Goal: Task Accomplishment & Management: Manage account settings

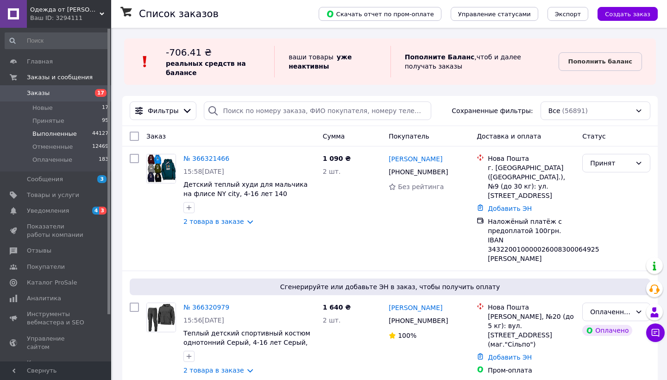
scroll to position [0, 0]
click at [46, 90] on span "Заказы" at bounding box center [38, 93] width 23 height 8
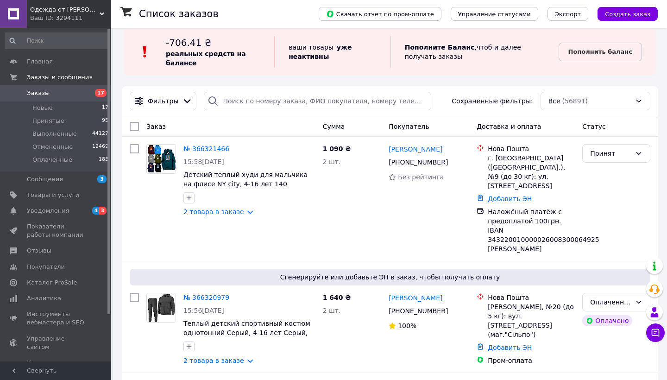
scroll to position [12, 0]
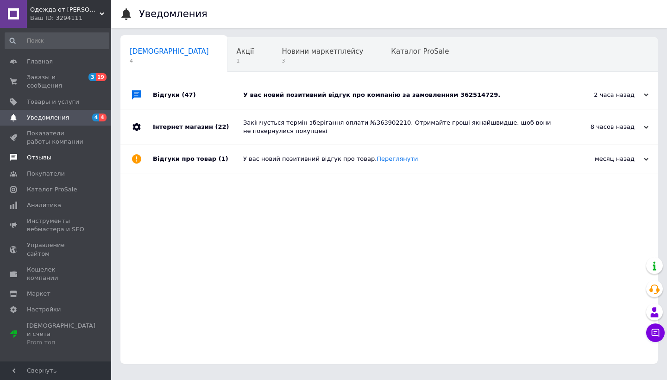
click at [37, 160] on span "Отзывы" at bounding box center [39, 157] width 25 height 8
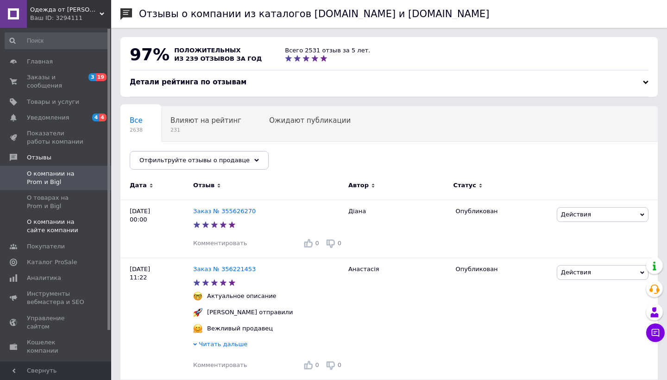
click at [46, 224] on span "О компании на сайте компании" at bounding box center [56, 226] width 59 height 17
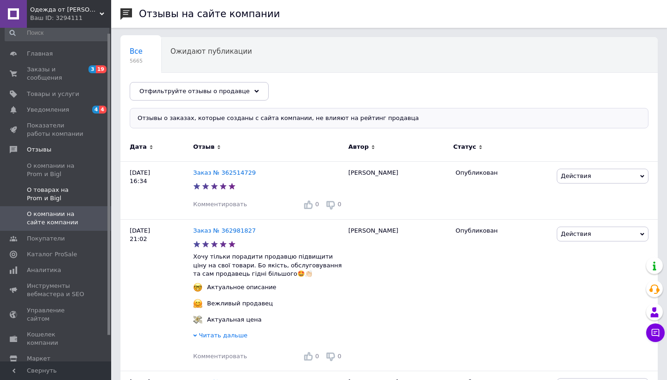
scroll to position [6, 0]
click at [61, 196] on span "О товарах на Prom и Bigl" at bounding box center [56, 196] width 59 height 17
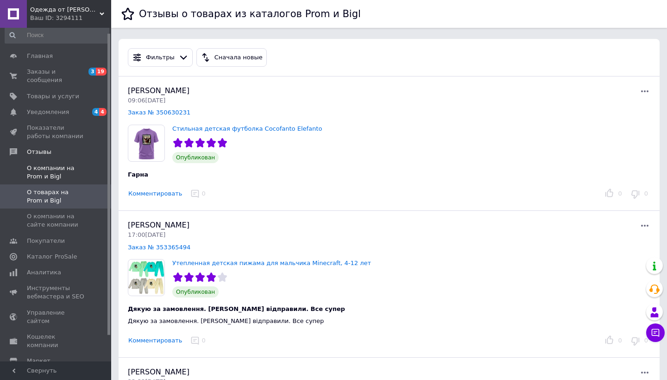
click at [43, 171] on span "О компании на Prom и Bigl" at bounding box center [56, 172] width 59 height 17
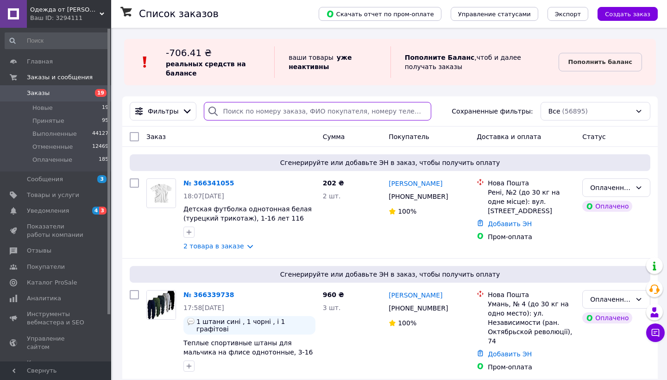
click at [260, 112] on input "search" at bounding box center [318, 111] width 228 height 19
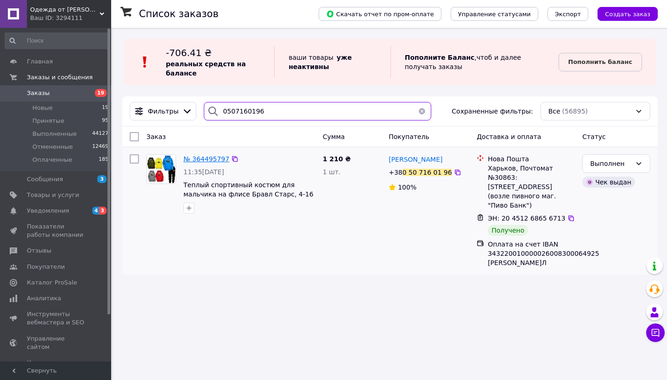
type input "0507160196"
click at [207, 161] on span "№ 364495797" at bounding box center [207, 158] width 46 height 7
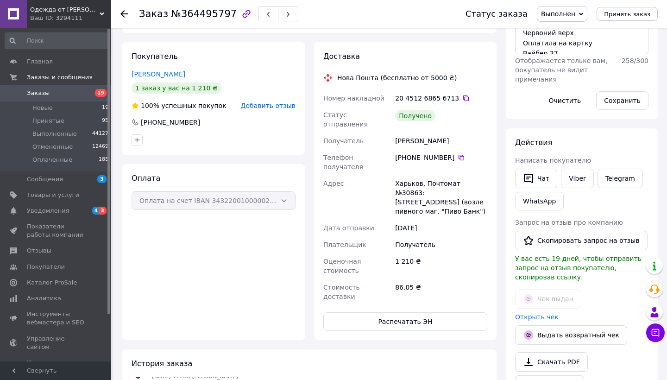
scroll to position [126, 0]
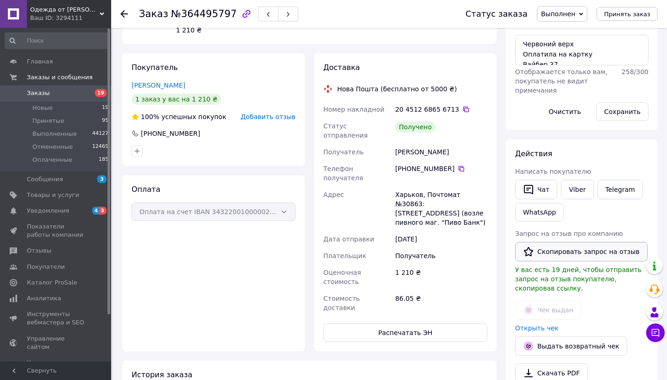
click at [584, 254] on button "Скопировать запрос на отзыв" at bounding box center [581, 251] width 133 height 19
click at [94, 96] on span "19" at bounding box center [98, 93] width 25 height 8
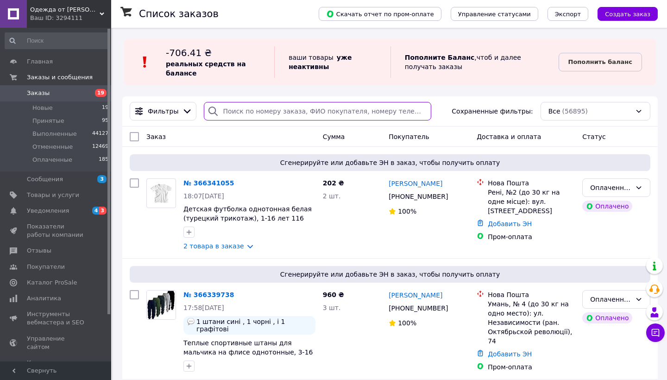
click at [254, 108] on input "search" at bounding box center [318, 111] width 228 height 19
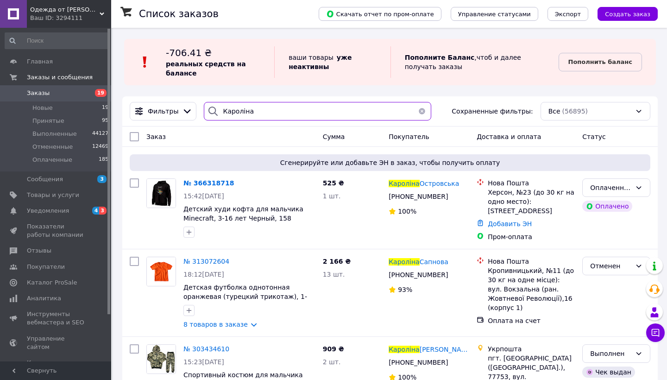
type input "Кароліна"
drag, startPoint x: 251, startPoint y: 114, endPoint x: 209, endPoint y: 179, distance: 77.1
click at [209, 179] on span "№ 366318718" at bounding box center [209, 182] width 51 height 7
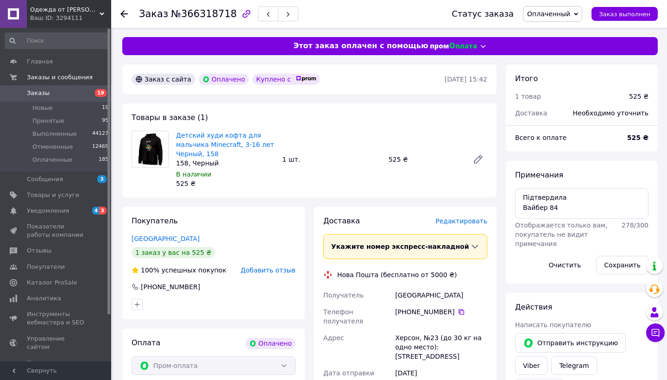
click at [78, 95] on span "Заказы" at bounding box center [56, 93] width 59 height 8
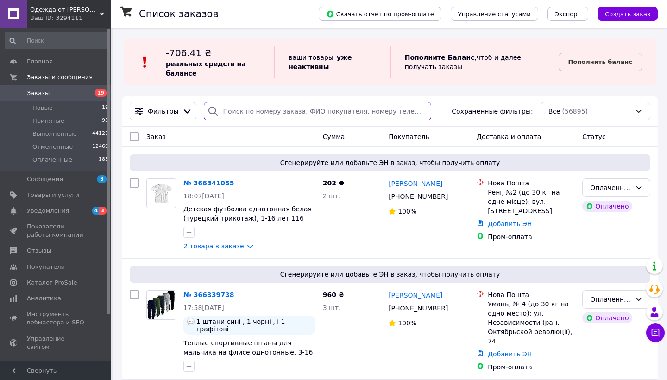
click at [235, 116] on input "search" at bounding box center [318, 111] width 228 height 19
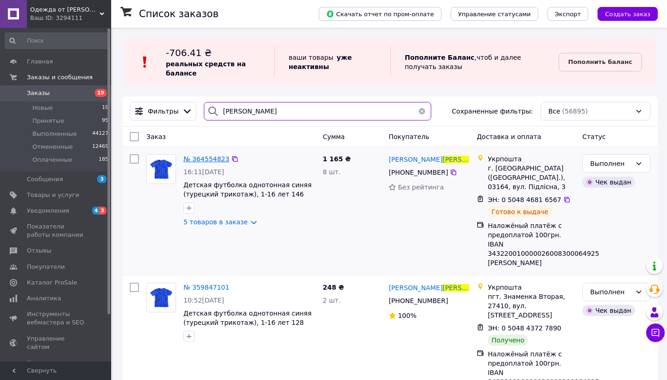
type input "миронюк"
click at [215, 160] on span "№ 364554823" at bounding box center [207, 158] width 46 height 7
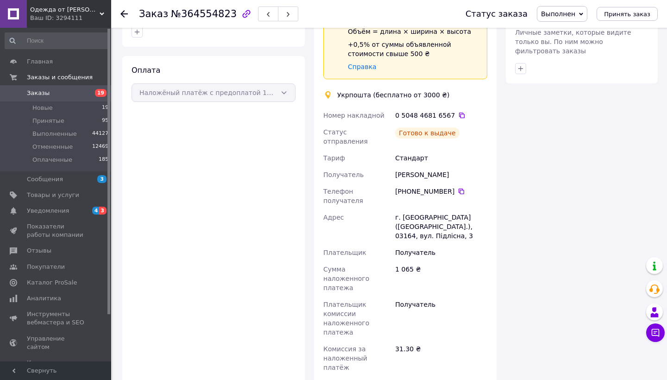
scroll to position [568, 0]
click at [46, 102] on li "Новые 19" at bounding box center [57, 108] width 114 height 13
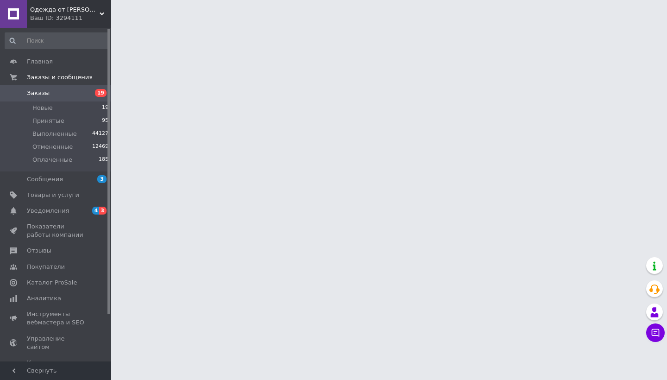
click at [47, 94] on span "Заказы" at bounding box center [38, 93] width 23 height 8
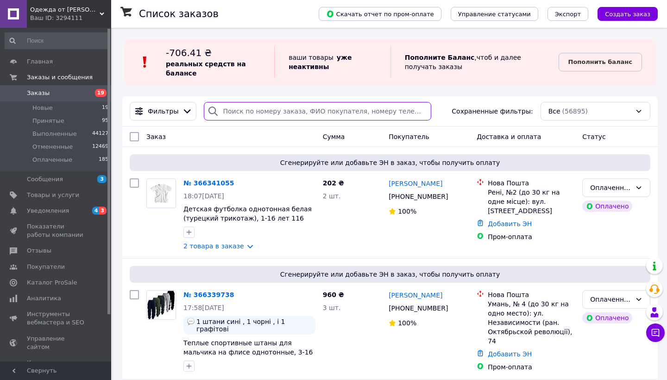
click at [260, 117] on input "search" at bounding box center [318, 111] width 228 height 19
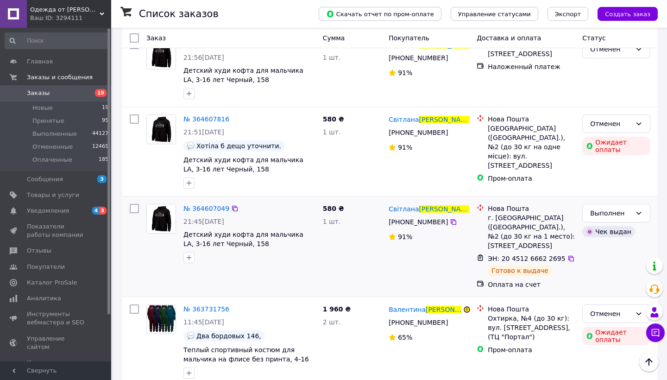
scroll to position [408, 0]
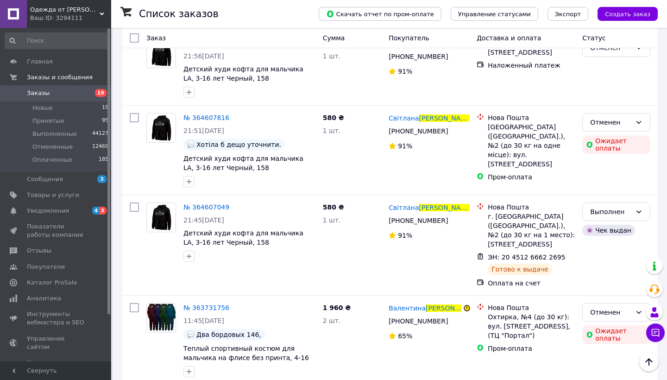
type input "кравцова"
click at [83, 97] on link "Заказы 19" at bounding box center [57, 93] width 114 height 16
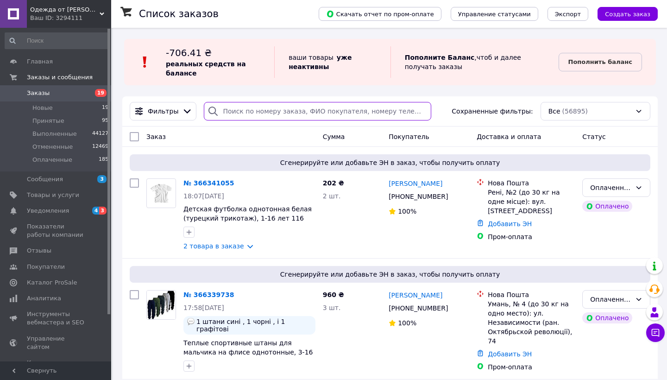
click at [250, 108] on input "search" at bounding box center [318, 111] width 228 height 19
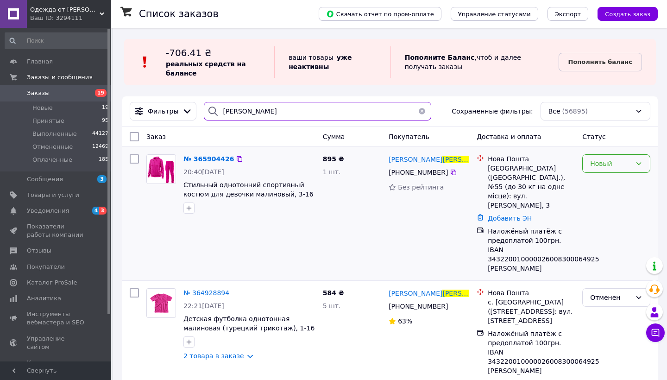
type input "шевчук"
click at [633, 165] on div "Новый" at bounding box center [617, 163] width 68 height 19
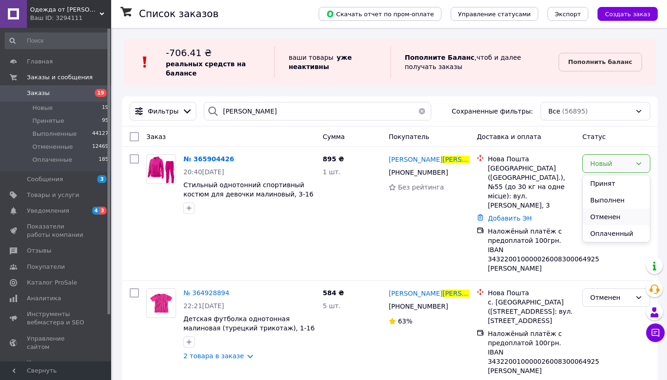
click at [622, 217] on li "Отменен" at bounding box center [616, 217] width 67 height 17
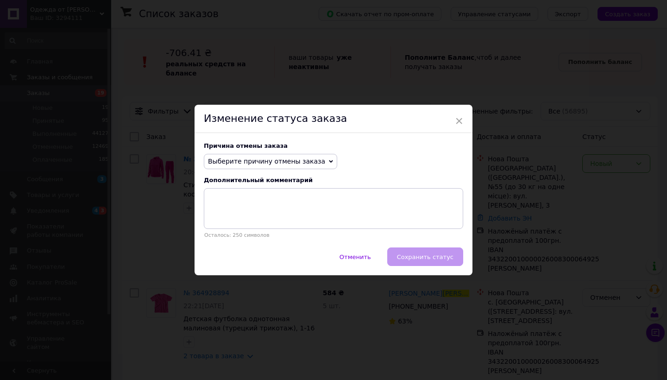
click at [255, 158] on span "Выберите причину отмены заказа" at bounding box center [266, 161] width 117 height 7
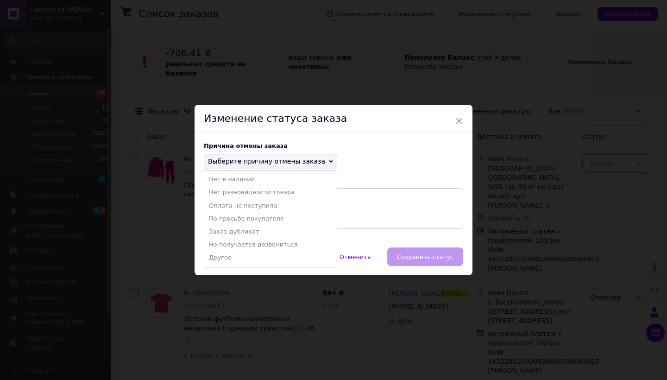
drag, startPoint x: 258, startPoint y: 202, endPoint x: 286, endPoint y: 224, distance: 36.6
click at [258, 202] on li "Оплата не поступила" at bounding box center [270, 205] width 133 height 13
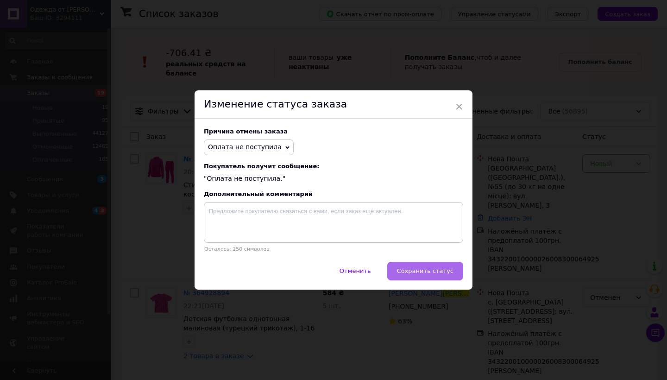
click at [418, 274] on span "Сохранить статус" at bounding box center [425, 270] width 57 height 7
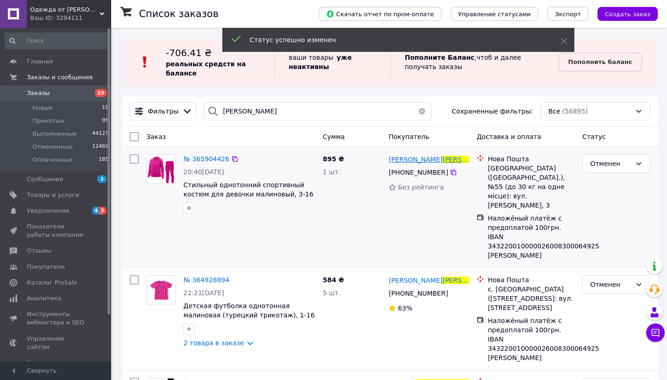
click at [443, 159] on span "Шевчук" at bounding box center [470, 159] width 54 height 7
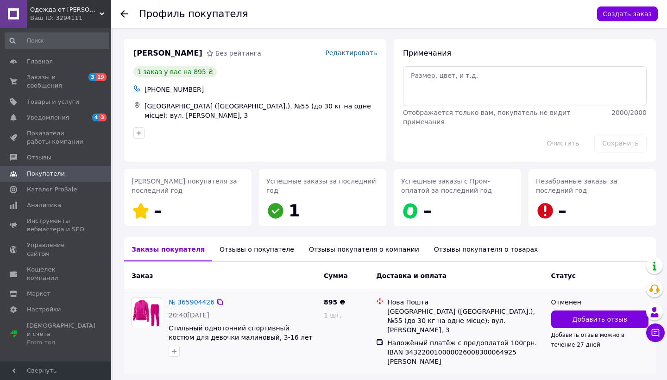
click at [573, 328] on div "Добавить отзыв Добавить отзыв можно в течение 27 дней" at bounding box center [600, 330] width 97 height 38
click at [564, 315] on button "Добавить отзыв" at bounding box center [600, 320] width 97 height 18
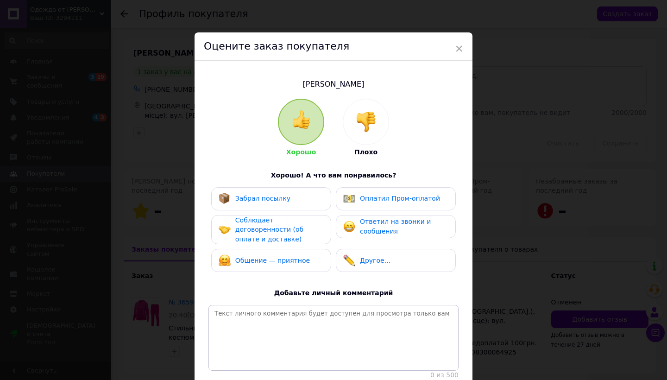
click at [364, 127] on img at bounding box center [366, 122] width 20 height 20
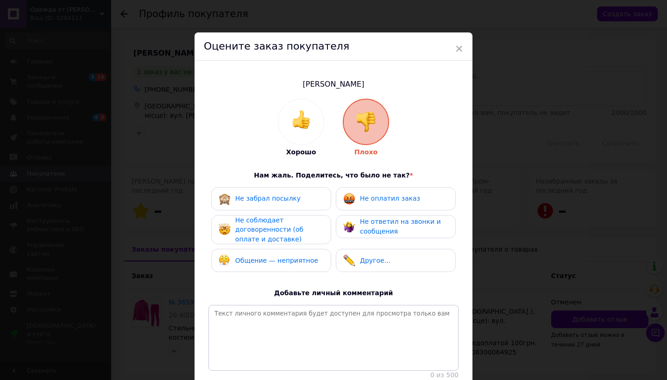
drag, startPoint x: 363, startPoint y: 212, endPoint x: 361, endPoint y: 230, distance: 18.3
click at [363, 212] on div "Не забрал посылку Не оплатил заказ Не соблюдает договоренности (об оплате и дос…" at bounding box center [334, 232] width 250 height 90
drag, startPoint x: 361, startPoint y: 230, endPoint x: 315, endPoint y: 234, distance: 45.5
click at [361, 230] on span "Не ответил на звонки и сообщения" at bounding box center [400, 226] width 81 height 17
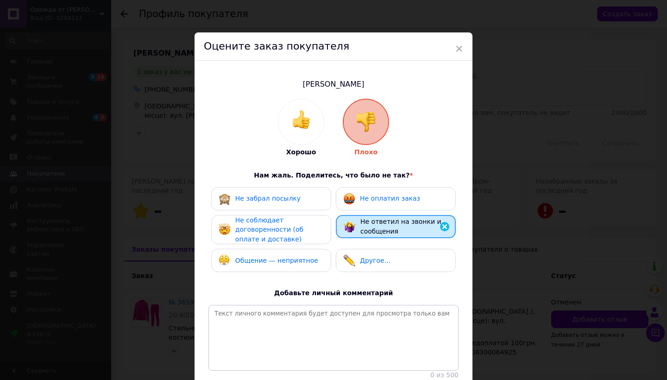
drag, startPoint x: 309, startPoint y: 236, endPoint x: 304, endPoint y: 248, distance: 12.9
click at [308, 236] on div "Не соблюдает договоренности (об оплате и доставке)" at bounding box center [279, 230] width 88 height 29
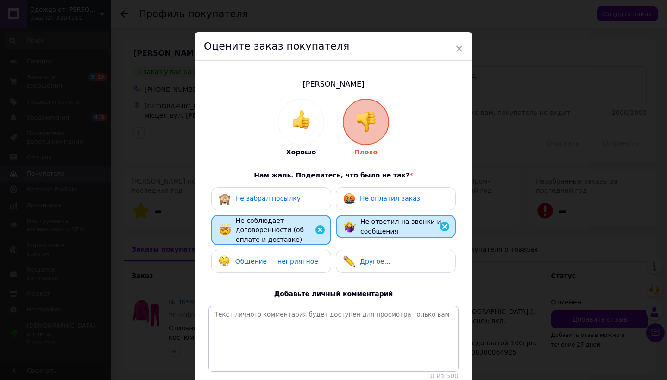
drag, startPoint x: 304, startPoint y: 251, endPoint x: 312, endPoint y: 250, distance: 8.5
click at [304, 251] on div "Общение — неприятное" at bounding box center [271, 261] width 120 height 23
click at [400, 205] on div "Не оплатил заказ" at bounding box center [396, 198] width 120 height 23
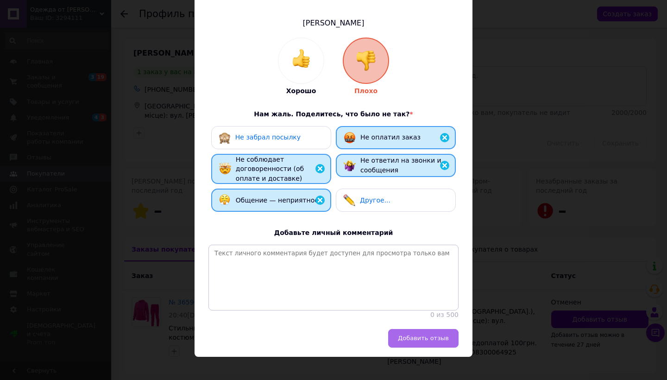
scroll to position [61, 0]
click at [428, 335] on button "Добавить отзыв" at bounding box center [423, 339] width 70 height 19
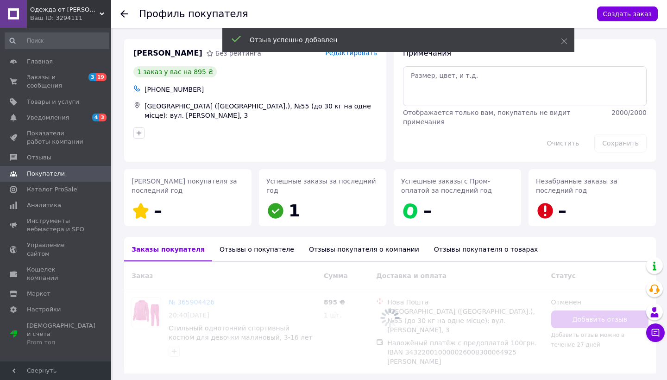
scroll to position [25, 0]
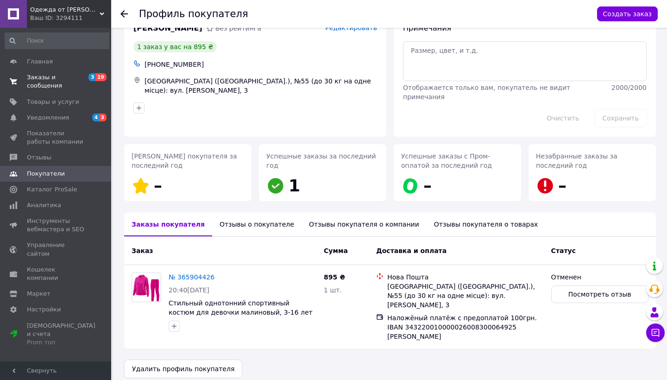
click at [42, 81] on span "Заказы и сообщения" at bounding box center [56, 81] width 59 height 17
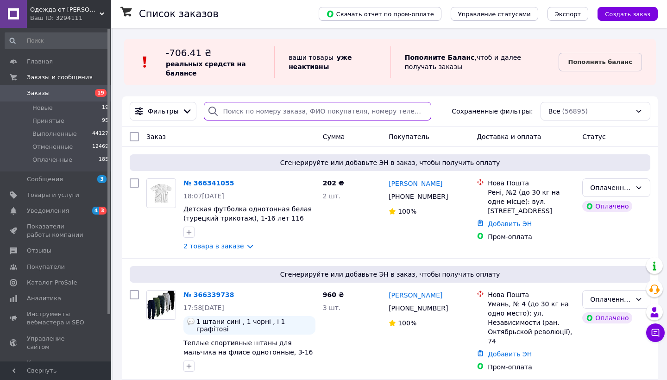
click at [258, 116] on input "search" at bounding box center [318, 111] width 228 height 19
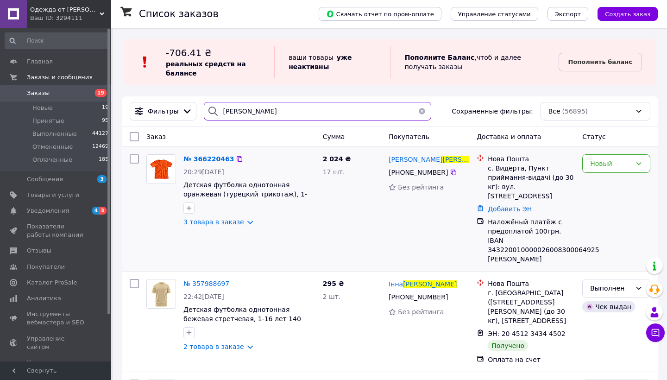
type input "нестерук"
click at [220, 158] on span "№ 366220463" at bounding box center [209, 158] width 51 height 7
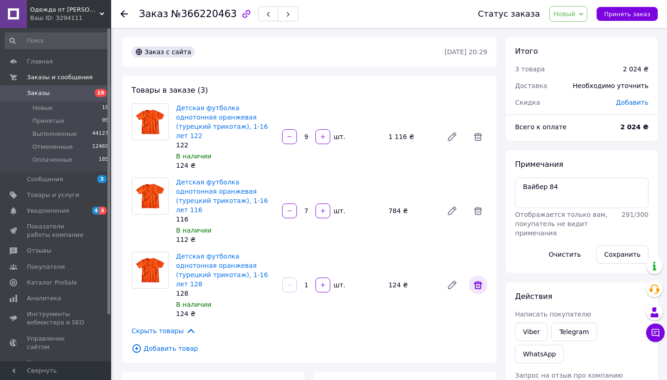
click at [469, 276] on span at bounding box center [478, 285] width 19 height 19
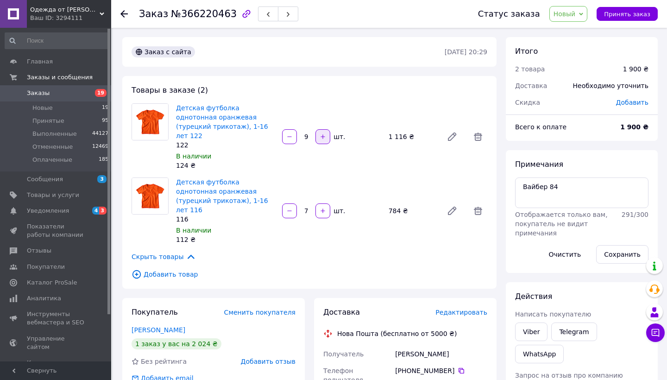
click at [328, 133] on button "button" at bounding box center [323, 136] width 15 height 15
type input "10"
click at [65, 97] on link "Заказы 19" at bounding box center [57, 93] width 114 height 16
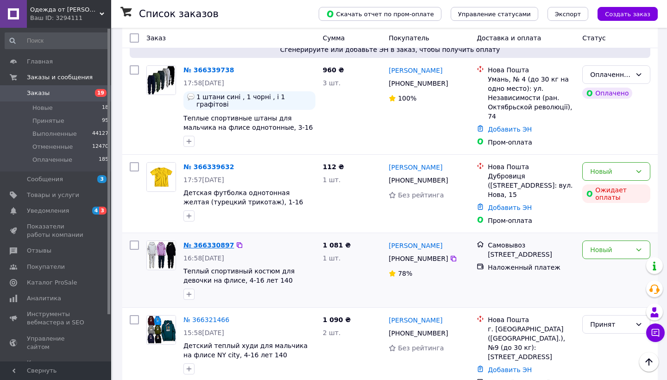
click at [216, 241] on link "№ 366330897" at bounding box center [209, 244] width 51 height 7
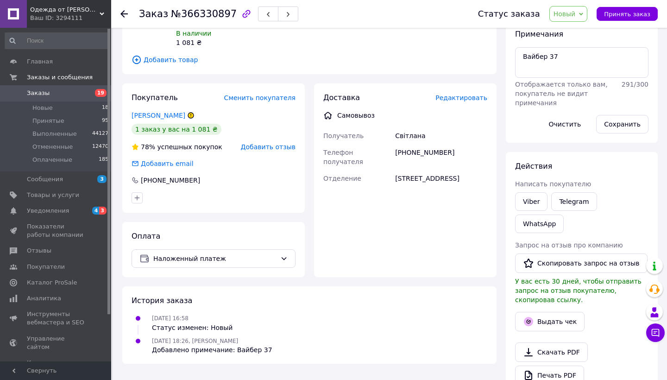
scroll to position [114, 0]
click at [245, 249] on div "Наложенный платеж" at bounding box center [214, 257] width 164 height 19
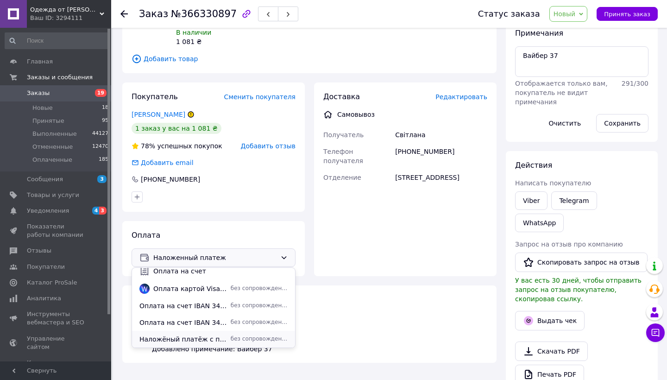
scroll to position [41, 0]
click at [174, 338] on span "Наложёный платёж с предоплатой 100грн. IBAN 343220010000026008300064925 [PERSON…" at bounding box center [184, 339] width 88 height 9
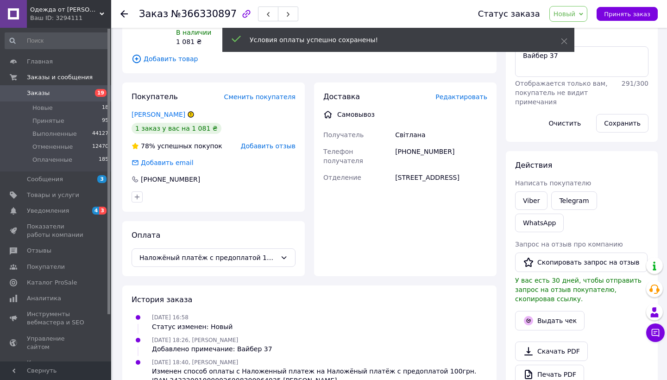
scroll to position [114, 0]
click at [464, 98] on span "Редактировать" at bounding box center [462, 97] width 52 height 7
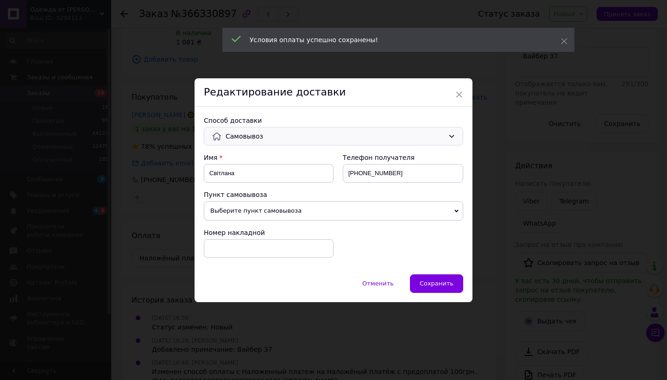
drag, startPoint x: 297, startPoint y: 136, endPoint x: 261, endPoint y: 145, distance: 36.9
click at [297, 136] on span "Самовывоз" at bounding box center [335, 136] width 219 height 10
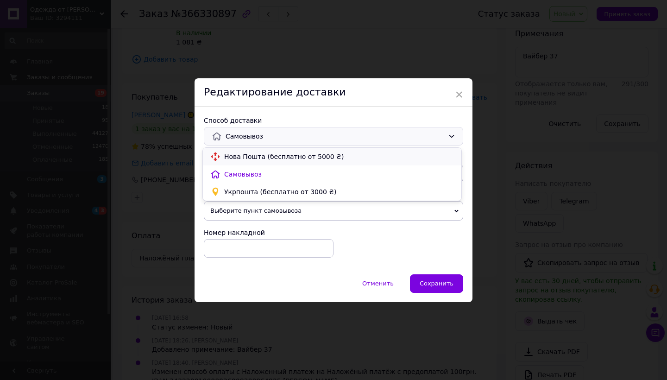
click at [225, 158] on span "Нова Пошта (бесплатно от 5000 ₴)" at bounding box center [339, 156] width 230 height 9
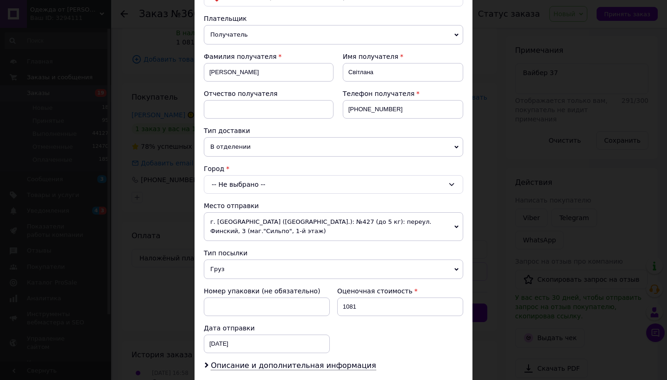
scroll to position [90, 0]
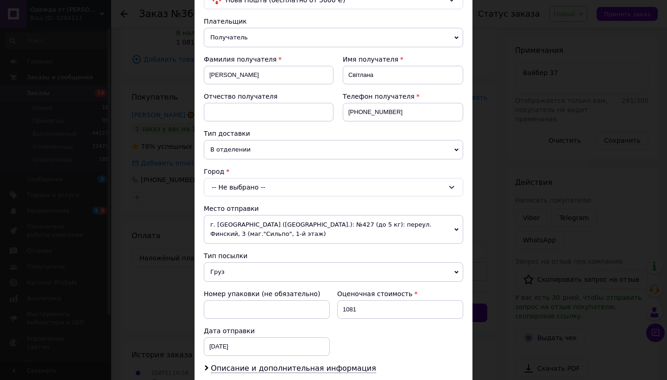
click at [233, 182] on div "-- Не выбрано --" at bounding box center [334, 187] width 260 height 19
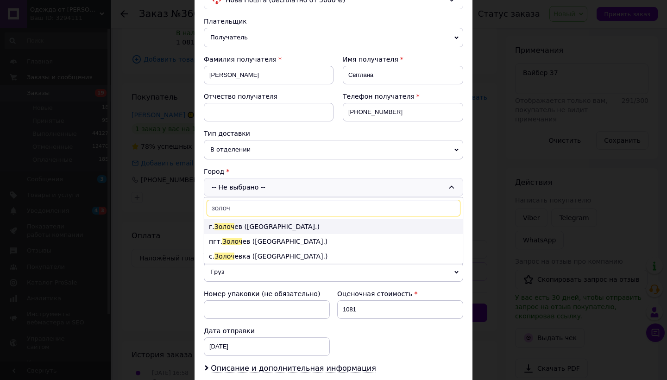
type input "золоч"
click at [233, 228] on li "г. Золоч ев (Львовская обл.)" at bounding box center [333, 226] width 259 height 15
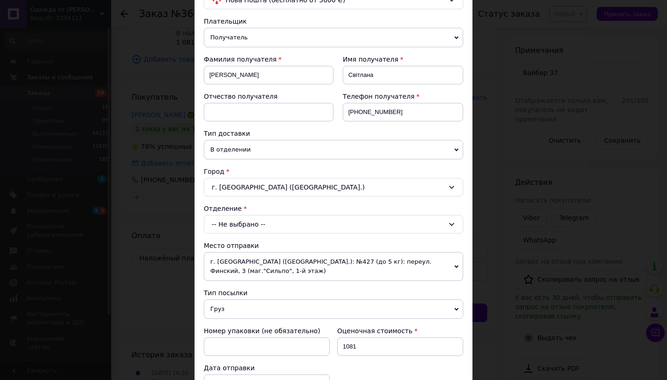
click at [233, 228] on div "-- Не выбрано --" at bounding box center [334, 224] width 260 height 19
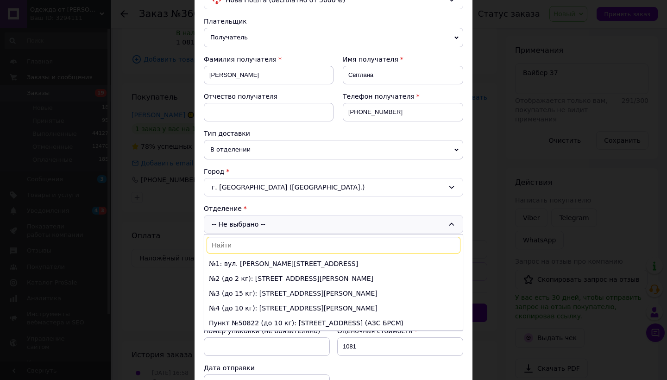
click at [228, 292] on li "№3 (до 15 кг): ул.Героя Украины Романа Шухевича, 7" at bounding box center [333, 293] width 259 height 15
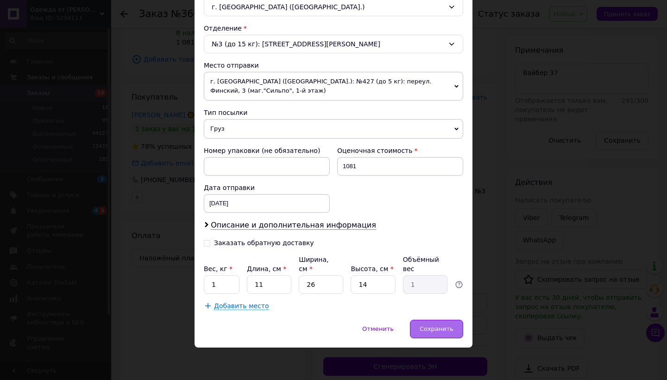
scroll to position [270, 0]
click at [436, 324] on div "Сохранить" at bounding box center [436, 329] width 53 height 19
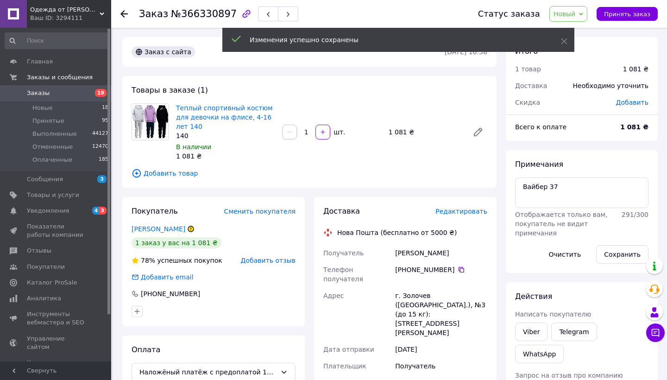
scroll to position [0, 0]
click at [521, 183] on textarea "Вайбер 37" at bounding box center [581, 193] width 133 height 31
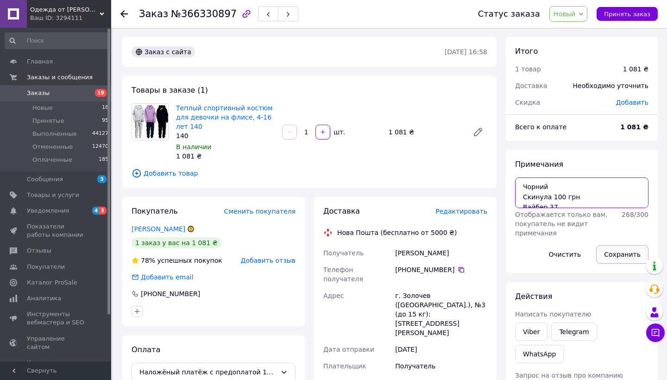
type textarea "Чорний Скинула 100 грн Вайбер 37"
click at [607, 249] on button "Сохранить" at bounding box center [622, 254] width 52 height 19
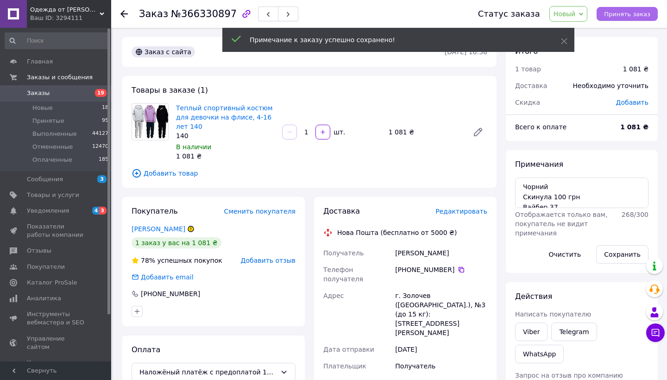
click at [638, 14] on span "Принять заказ" at bounding box center [627, 14] width 46 height 7
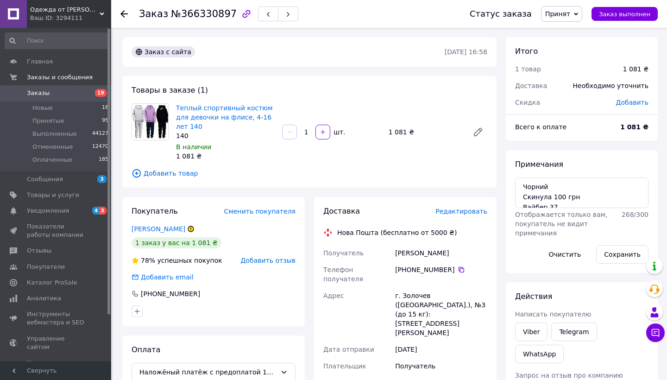
click at [90, 96] on span "19" at bounding box center [98, 93] width 25 height 8
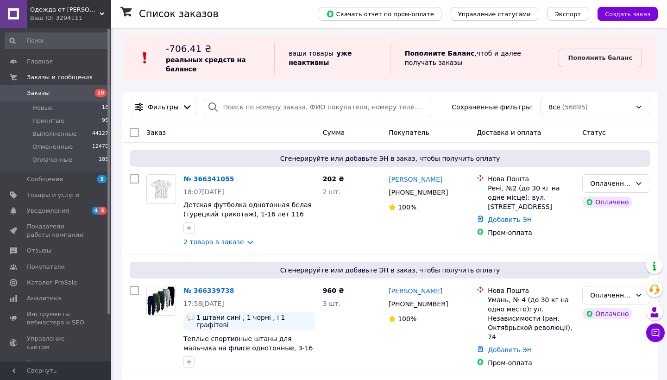
scroll to position [7, 0]
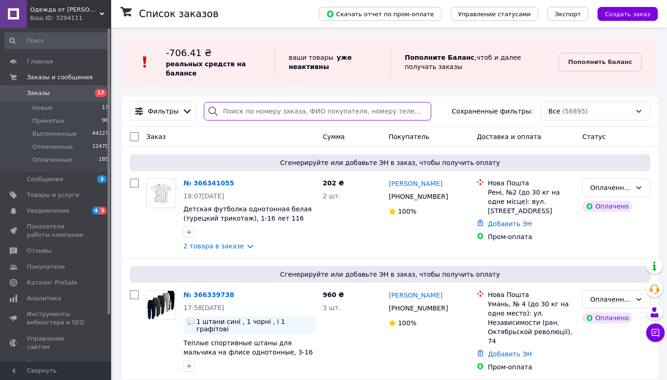
click at [253, 112] on input "search" at bounding box center [318, 111] width 228 height 19
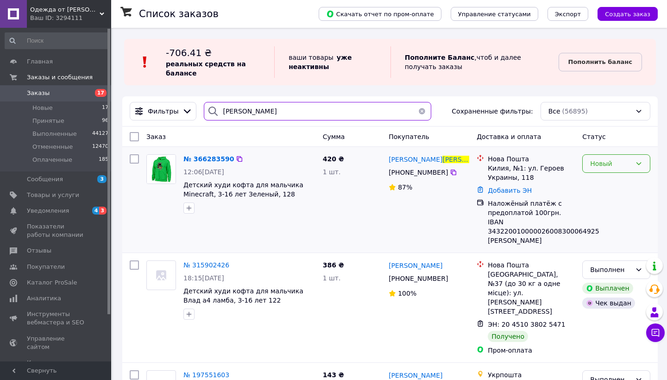
type input "філіна"
drag, startPoint x: 607, startPoint y: 165, endPoint x: 609, endPoint y: 173, distance: 8.9
click at [607, 165] on div "Новый" at bounding box center [610, 164] width 41 height 10
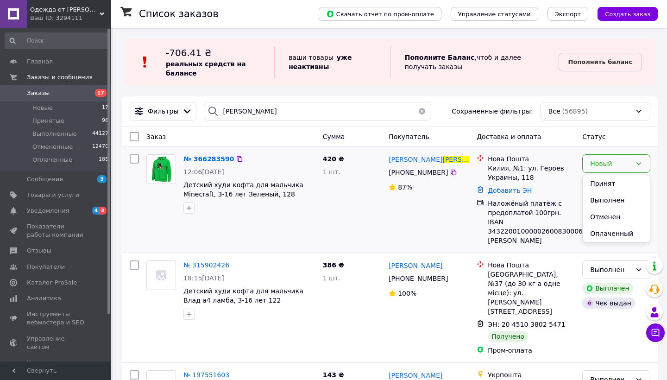
click at [605, 216] on li "Отменен" at bounding box center [616, 217] width 67 height 17
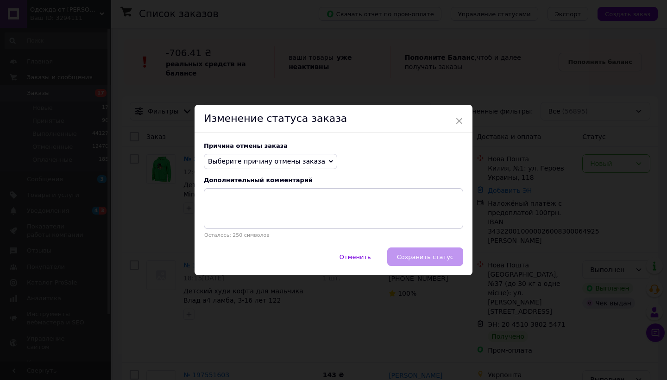
click at [231, 167] on span "Выберите причину отмены заказа" at bounding box center [270, 162] width 133 height 16
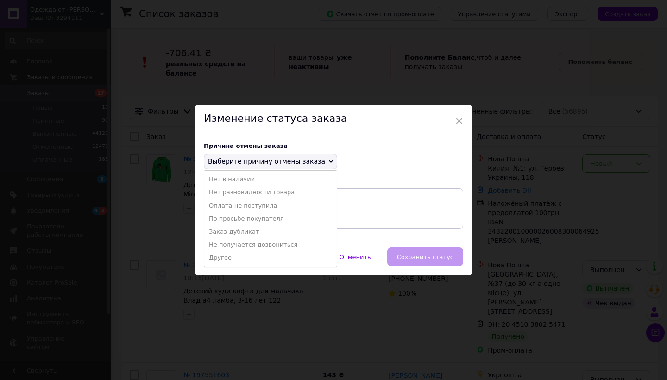
drag, startPoint x: 221, startPoint y: 202, endPoint x: 312, endPoint y: 220, distance: 93.0
click at [221, 203] on li "Оплата не поступила" at bounding box center [270, 205] width 133 height 13
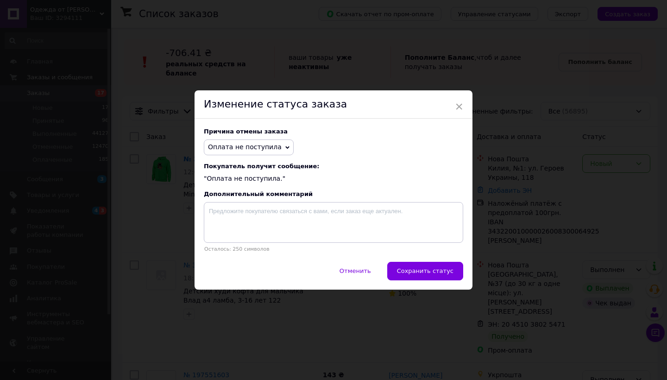
click at [426, 263] on button "Сохранить статус" at bounding box center [425, 271] width 76 height 19
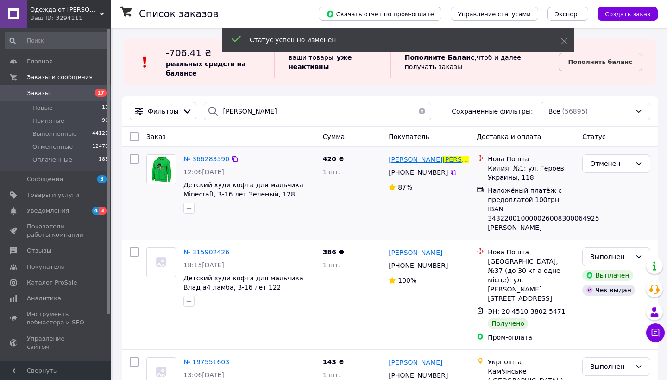
click at [443, 162] on span "Філіна" at bounding box center [470, 159] width 54 height 7
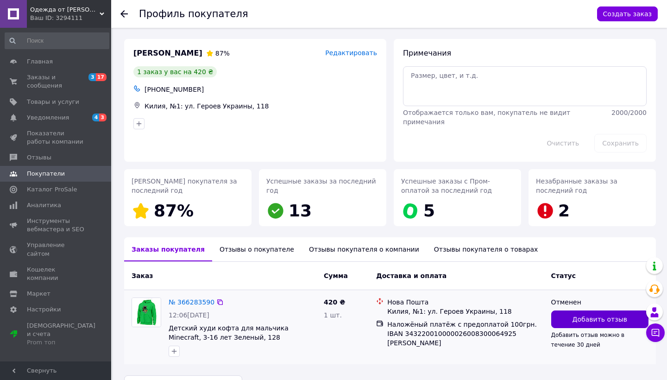
click at [569, 322] on button "Добавить отзыв" at bounding box center [600, 320] width 97 height 18
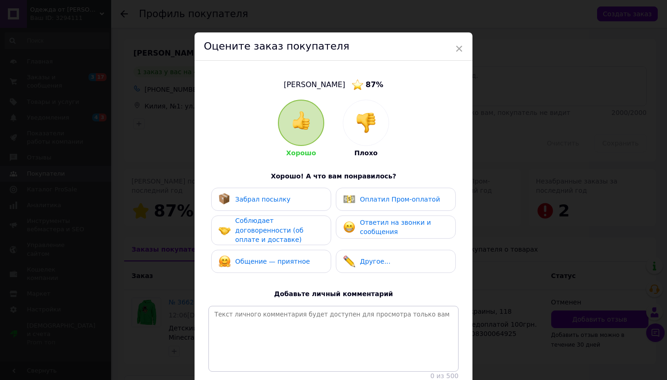
drag, startPoint x: 370, startPoint y: 122, endPoint x: 371, endPoint y: 184, distance: 62.1
click at [370, 122] on img at bounding box center [366, 123] width 20 height 20
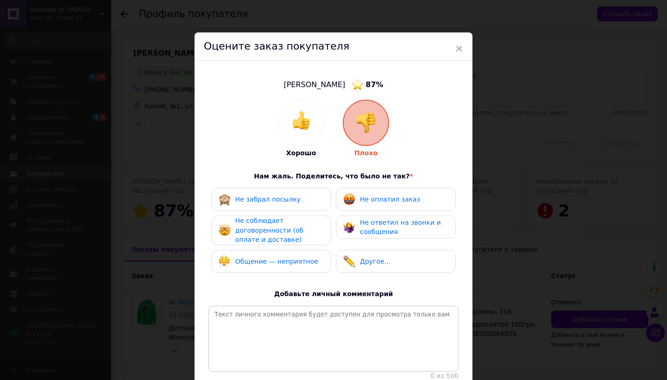
drag, startPoint x: 370, startPoint y: 197, endPoint x: 300, endPoint y: 215, distance: 72.1
click at [365, 197] on span "Не оплатил заказ" at bounding box center [390, 199] width 60 height 7
drag, startPoint x: 296, startPoint y: 215, endPoint x: 284, endPoint y: 239, distance: 27.2
click at [296, 216] on div "Не соблюдает договоренности (об оплате и доставке)" at bounding box center [271, 231] width 120 height 30
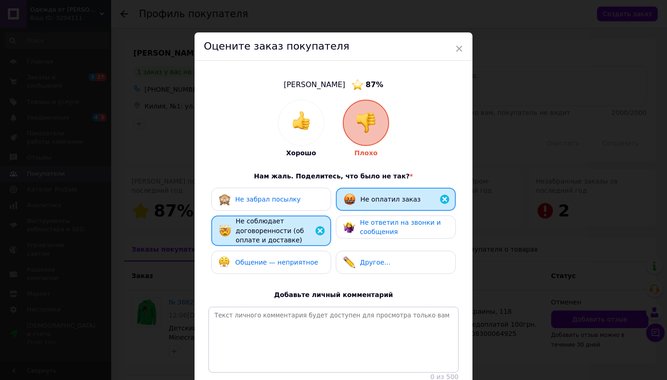
drag, startPoint x: 283, startPoint y: 244, endPoint x: 293, endPoint y: 271, distance: 29.2
click at [283, 244] on div "Не соблюдает договоренности (об оплате и доставке)" at bounding box center [271, 231] width 120 height 31
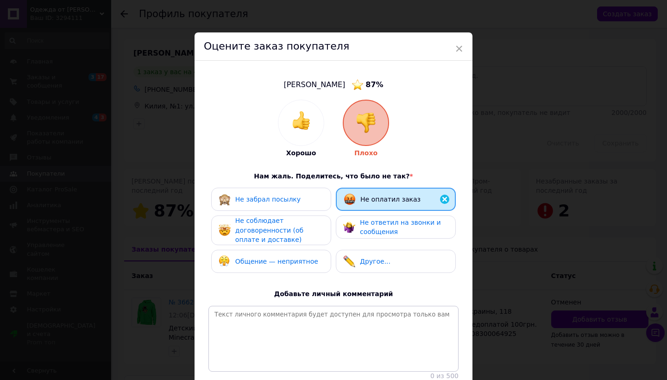
drag, startPoint x: 293, startPoint y: 271, endPoint x: 297, endPoint y: 250, distance: 21.2
click at [293, 271] on div "Общение — неприятное" at bounding box center [271, 261] width 120 height 23
drag, startPoint x: 299, startPoint y: 228, endPoint x: 380, endPoint y: 243, distance: 81.6
click at [300, 228] on span "Не соблюдает договоренности (об оплате и доставке)" at bounding box center [269, 230] width 68 height 26
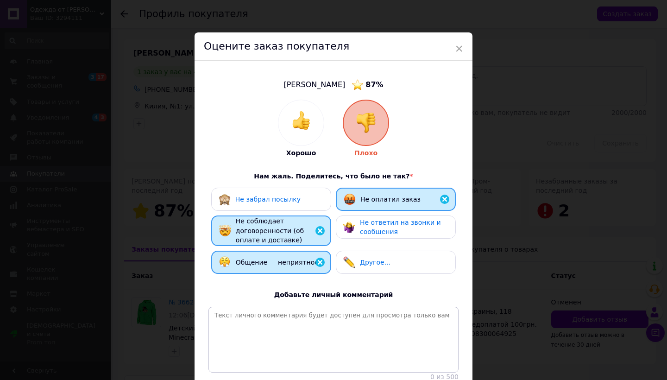
click at [389, 241] on div "Не забрал посылку Не оплатил заказ Не соблюдает договоренности (об оплате и дос…" at bounding box center [334, 233] width 250 height 91
drag, startPoint x: 389, startPoint y: 226, endPoint x: 385, endPoint y: 235, distance: 9.3
click at [388, 227] on div "Не ответил на звонки и сообщения" at bounding box center [404, 227] width 88 height 19
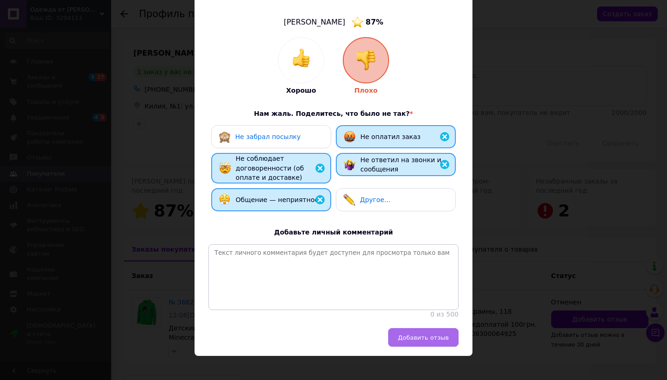
scroll to position [62, 0]
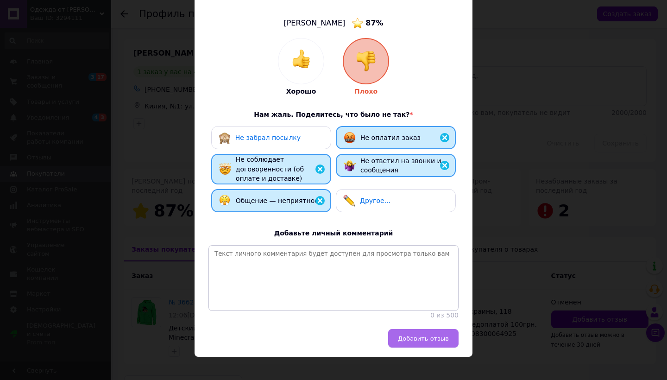
click at [411, 335] on button "Добавить отзыв" at bounding box center [423, 338] width 70 height 19
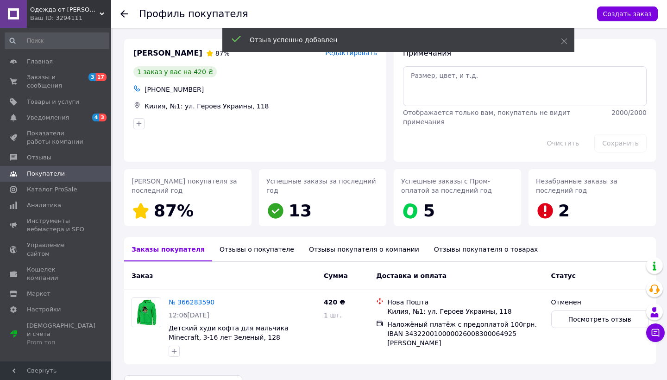
scroll to position [25, 0]
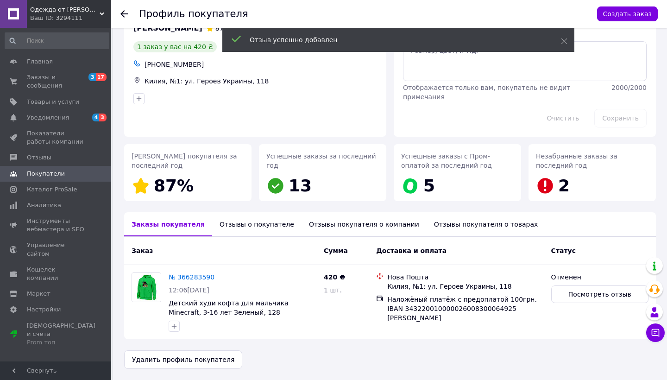
drag, startPoint x: 32, startPoint y: 83, endPoint x: 123, endPoint y: 51, distance: 96.3
click at [32, 83] on span "Заказы и сообщения" at bounding box center [56, 81] width 59 height 17
